Goal: Information Seeking & Learning: Learn about a topic

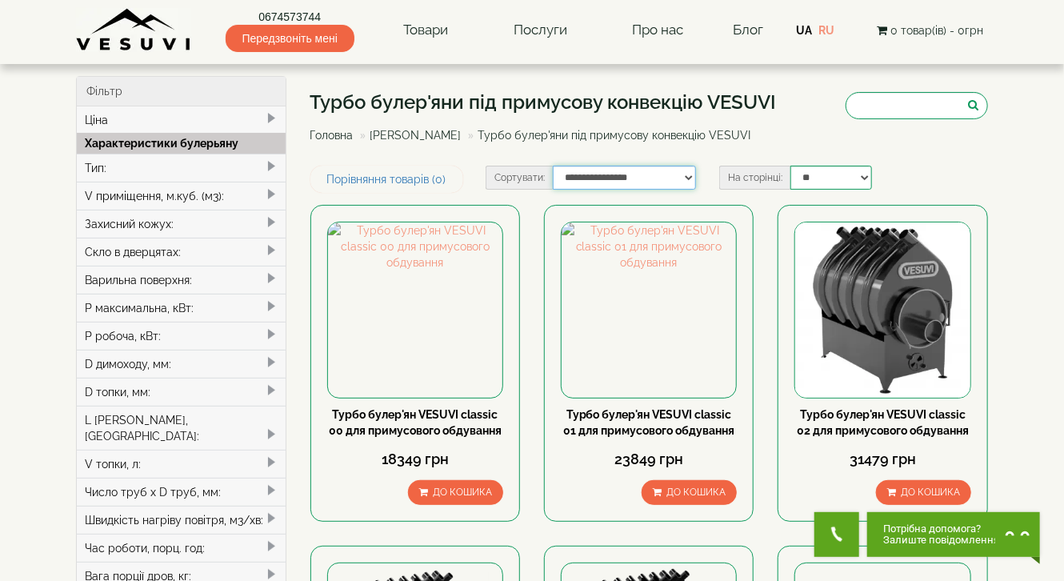
click at [689, 178] on select "**********" at bounding box center [624, 178] width 143 height 24
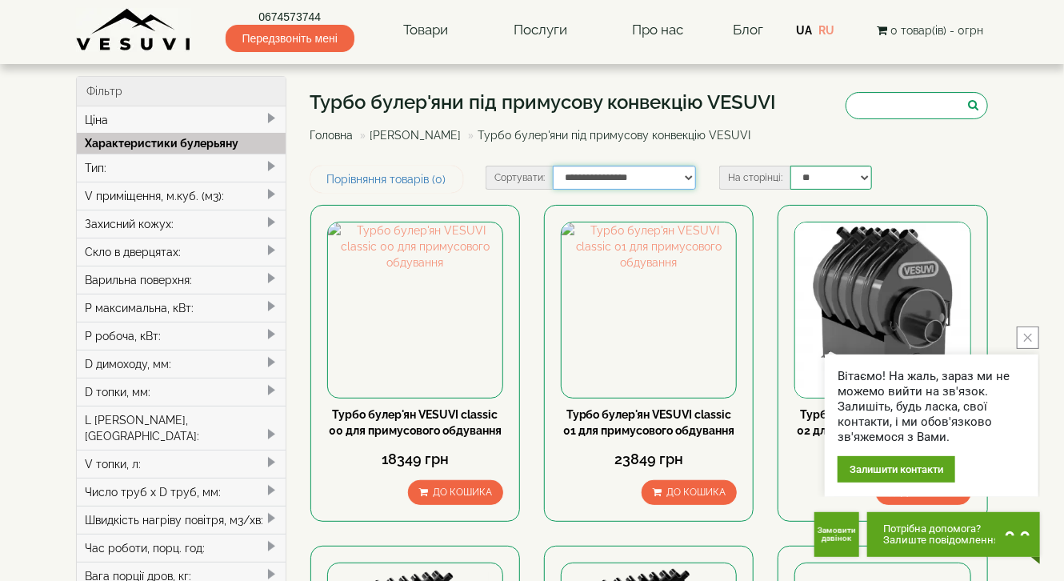
select select "**********"
click at [553, 166] on select "**********" at bounding box center [624, 178] width 143 height 24
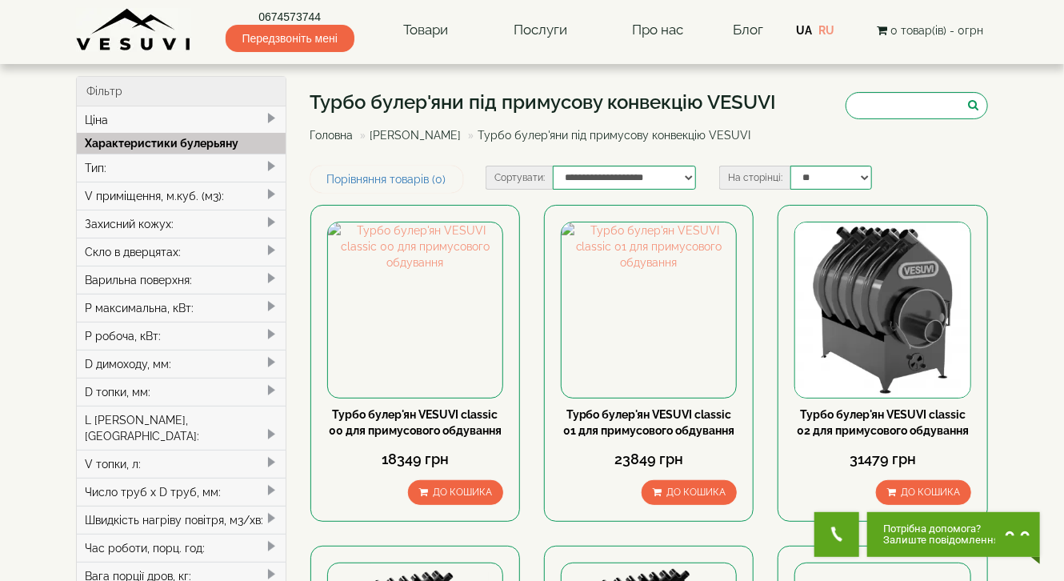
click at [428, 136] on link "[PERSON_NAME]" at bounding box center [415, 135] width 91 height 13
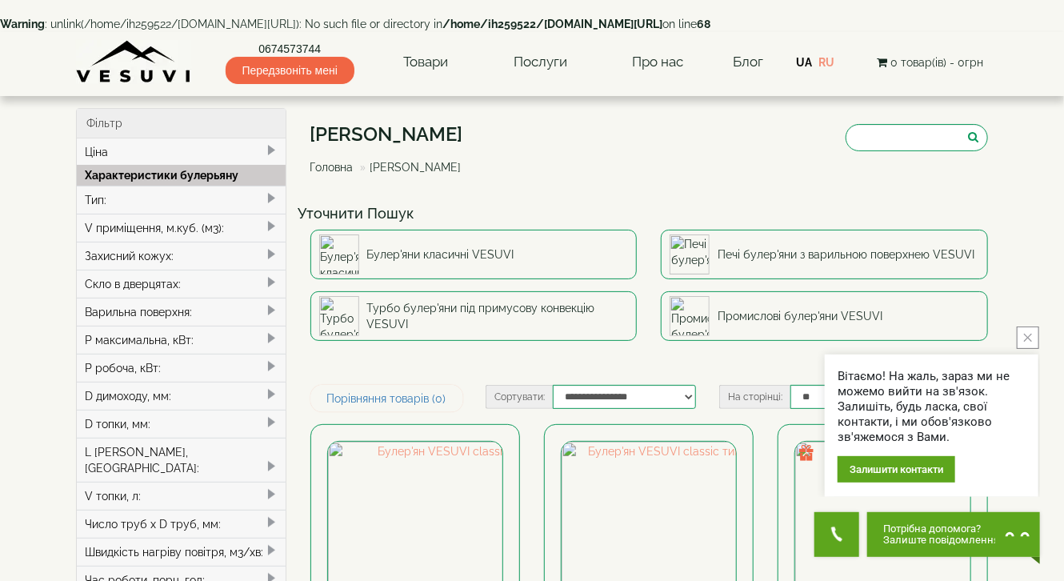
click at [329, 174] on link "Головна" at bounding box center [331, 167] width 43 height 13
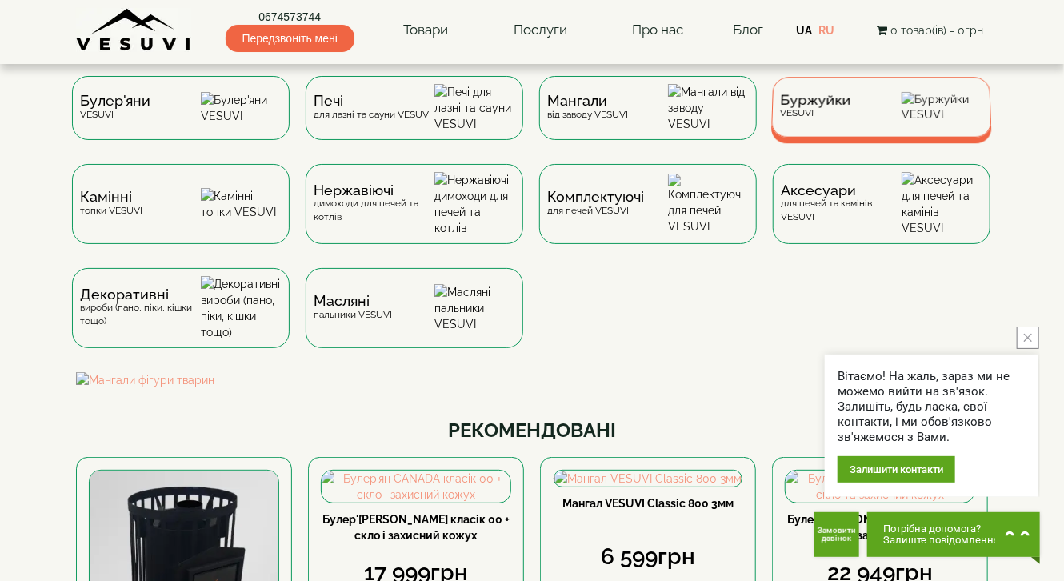
click at [813, 106] on span "Буржуйки" at bounding box center [815, 100] width 71 height 12
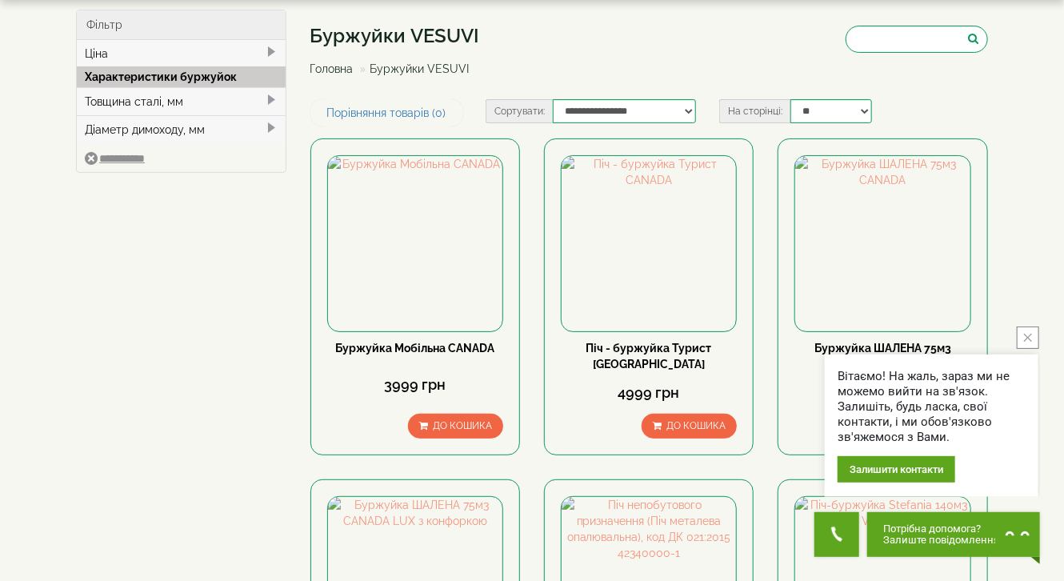
scroll to position [64, 0]
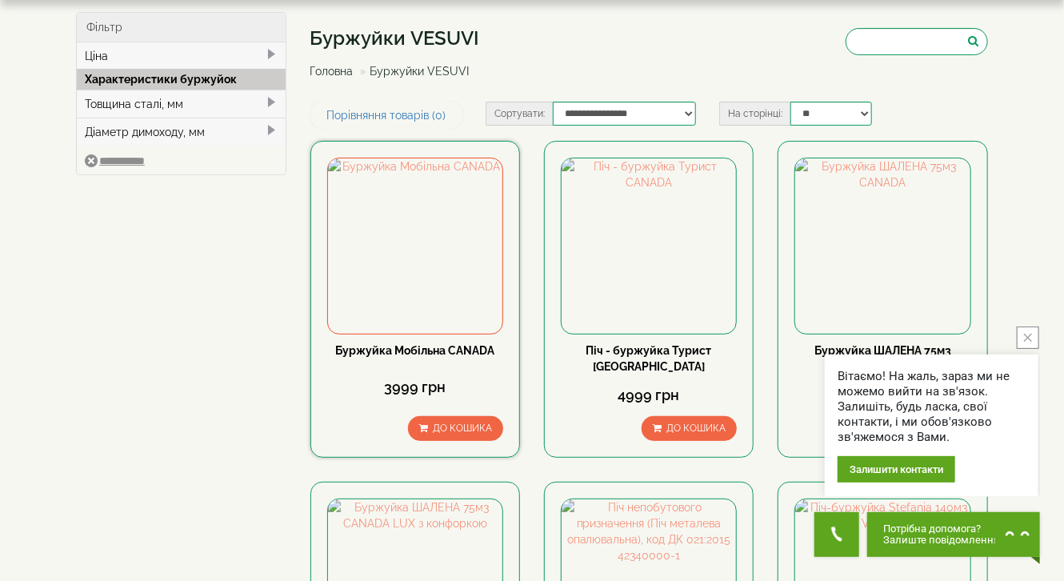
click at [410, 349] on link "Буржуйка Мобільна CANADA" at bounding box center [414, 350] width 159 height 13
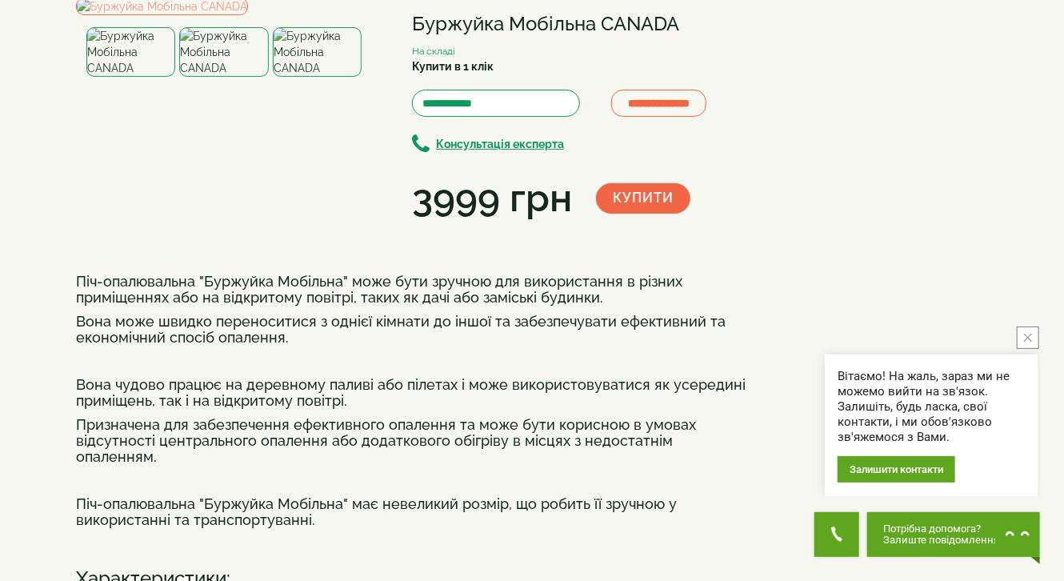
scroll to position [128, 0]
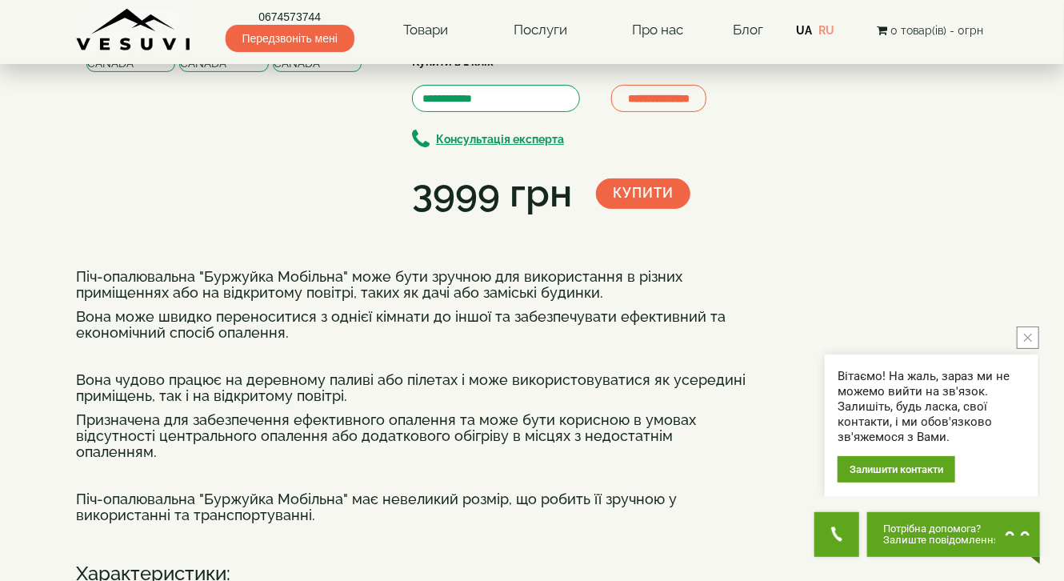
click at [330, 72] on img at bounding box center [317, 47] width 89 height 50
click at [238, 72] on img at bounding box center [223, 47] width 89 height 50
click at [136, 72] on img at bounding box center [130, 47] width 89 height 50
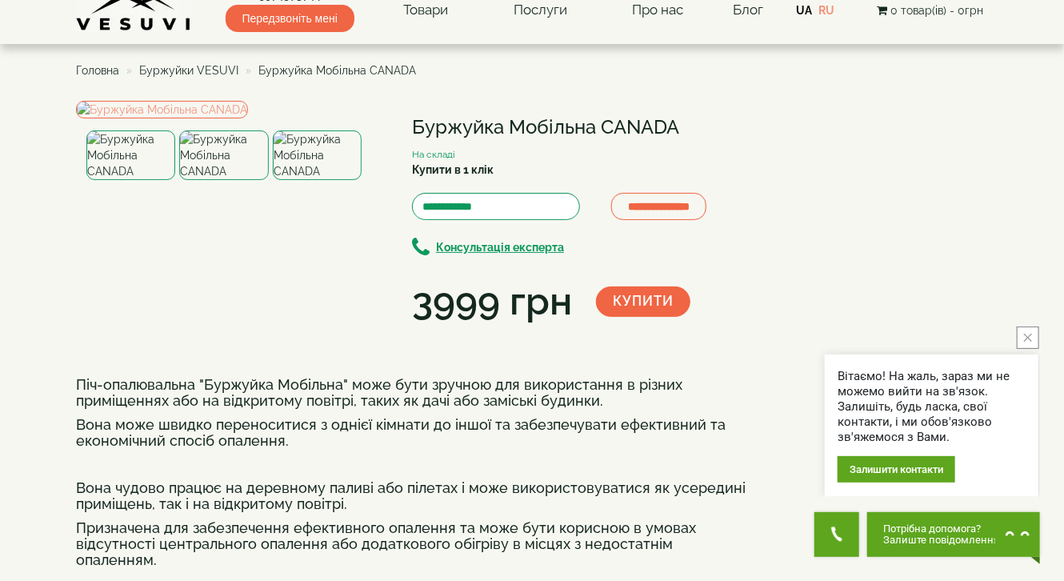
scroll to position [0, 0]
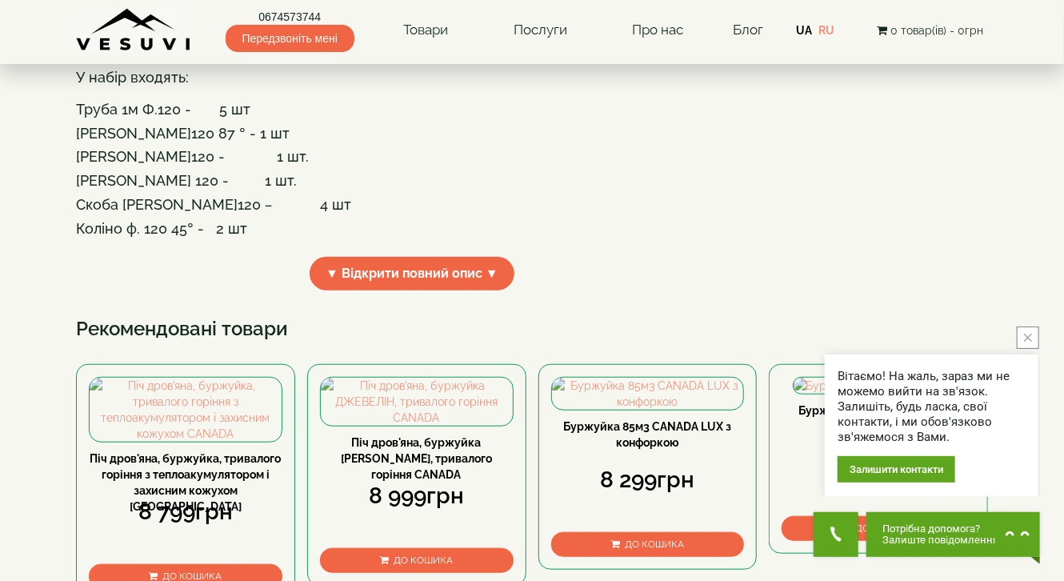
scroll to position [384, 0]
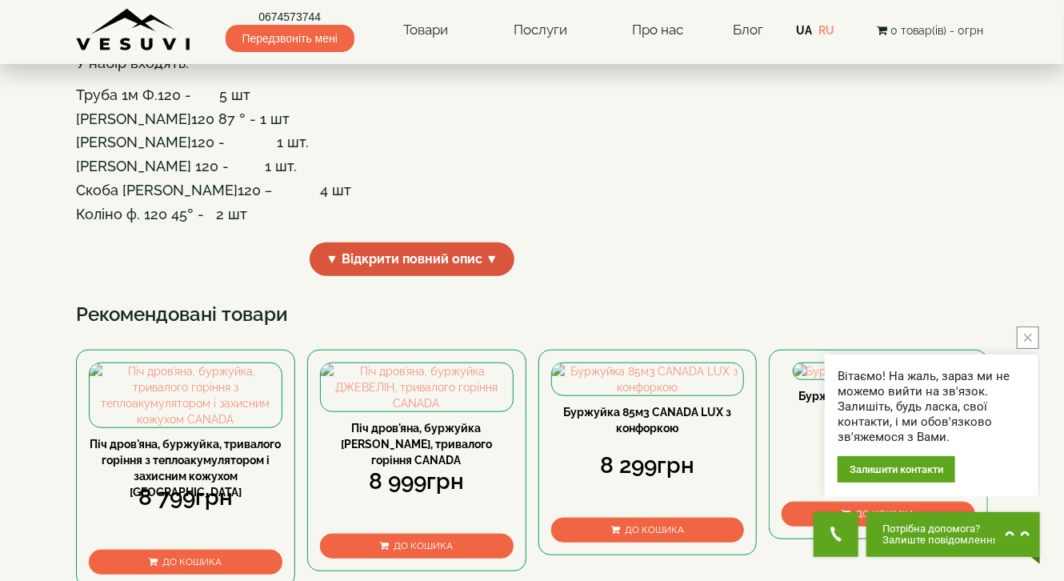
click at [386, 277] on span "▼ Відкрити повний опис ▼" at bounding box center [412, 259] width 205 height 34
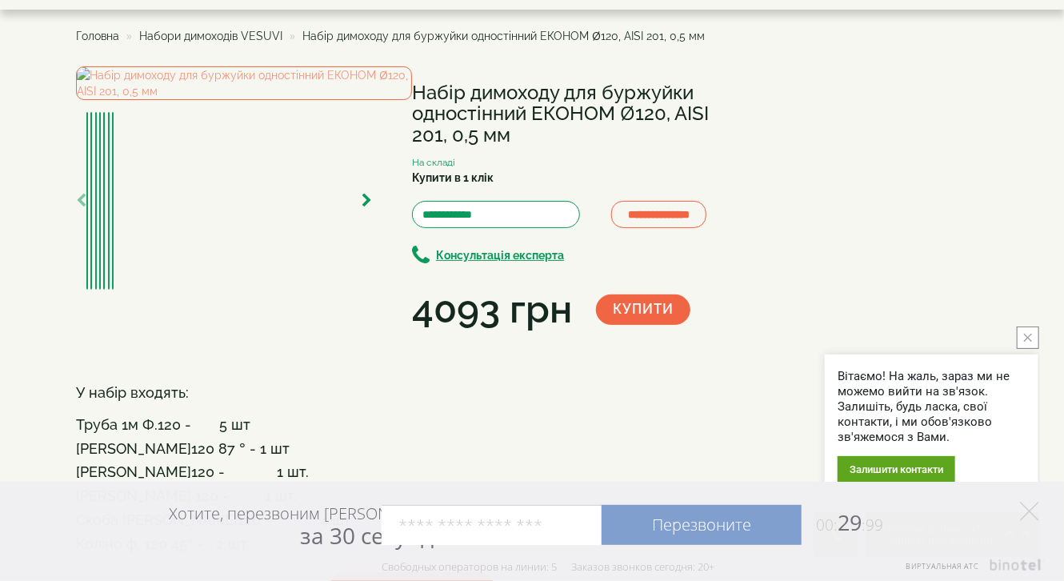
scroll to position [0, 0]
